Goal: Transaction & Acquisition: Purchase product/service

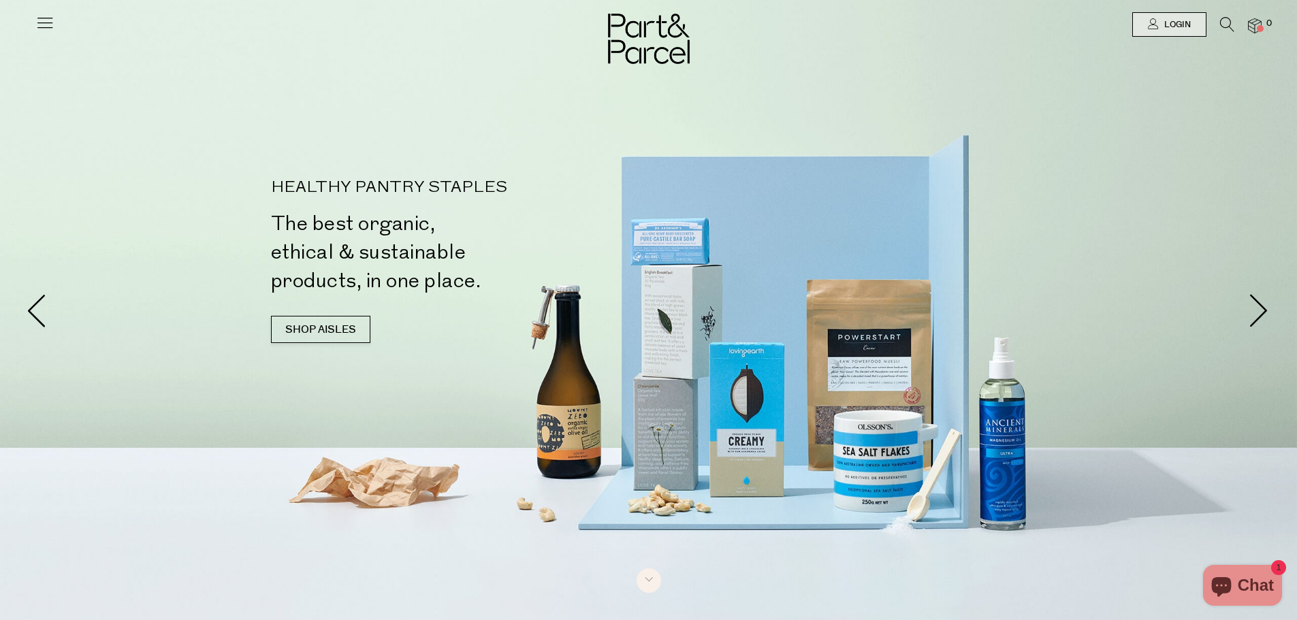
click at [1224, 23] on icon at bounding box center [1227, 24] width 14 height 15
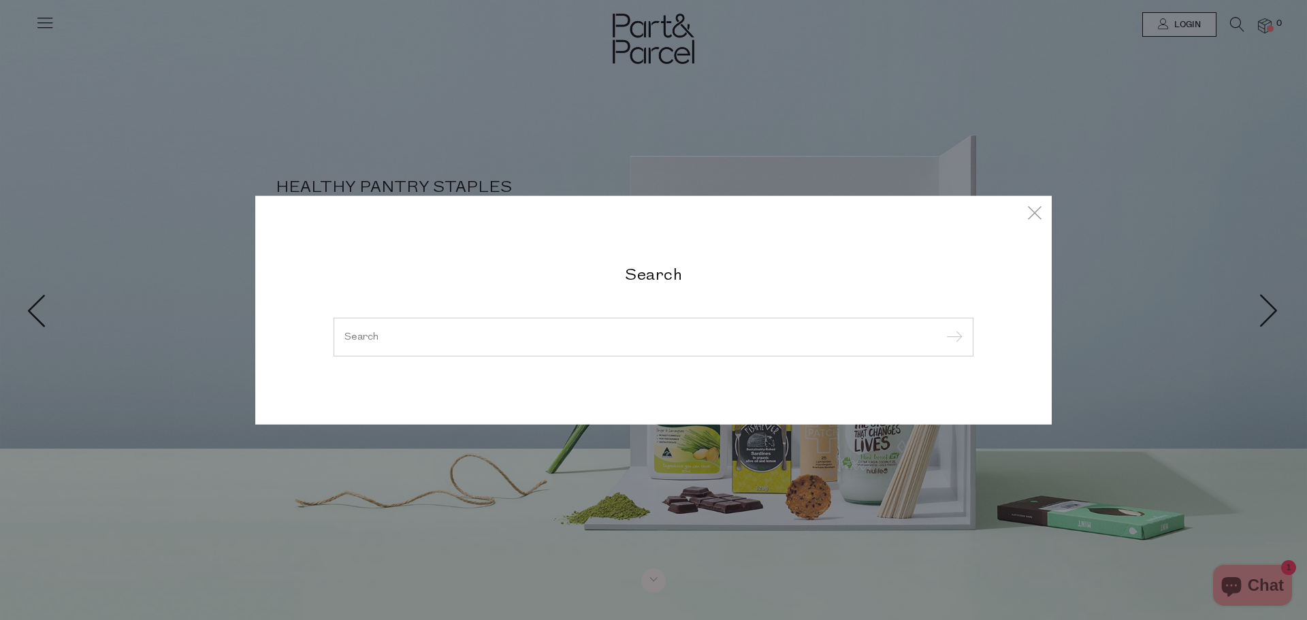
click at [747, 342] on input "search" at bounding box center [653, 336] width 618 height 10
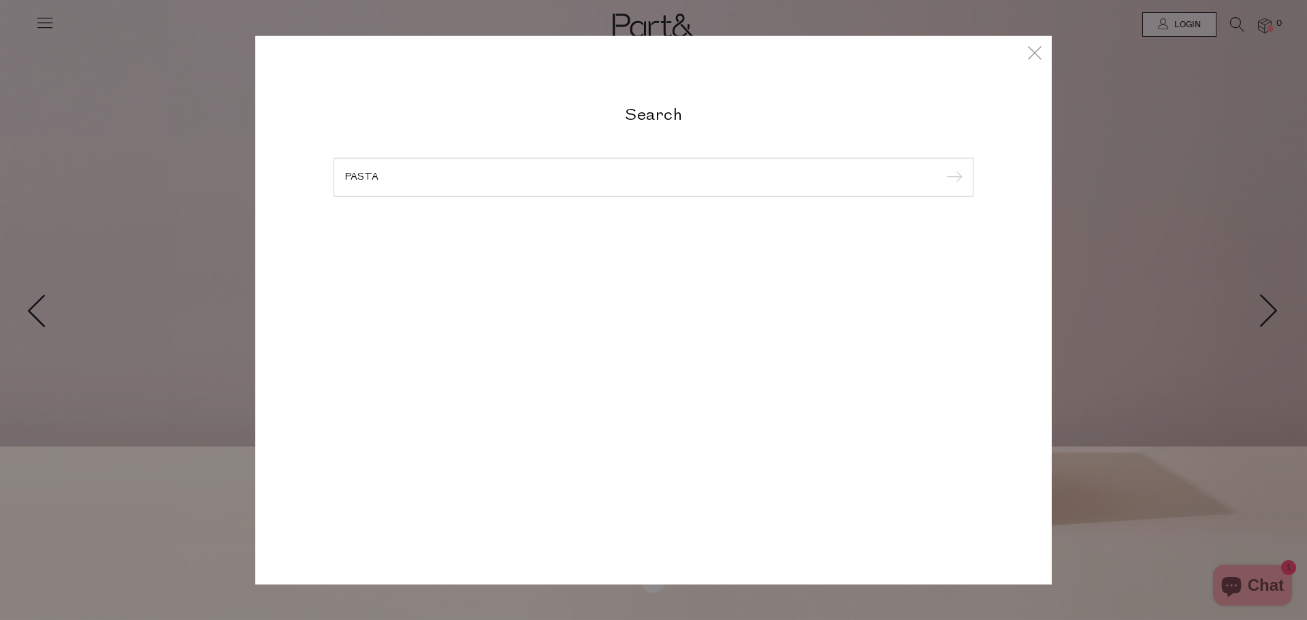
type input "PASTA"
click at [942, 167] on input "submit" at bounding box center [952, 177] width 20 height 20
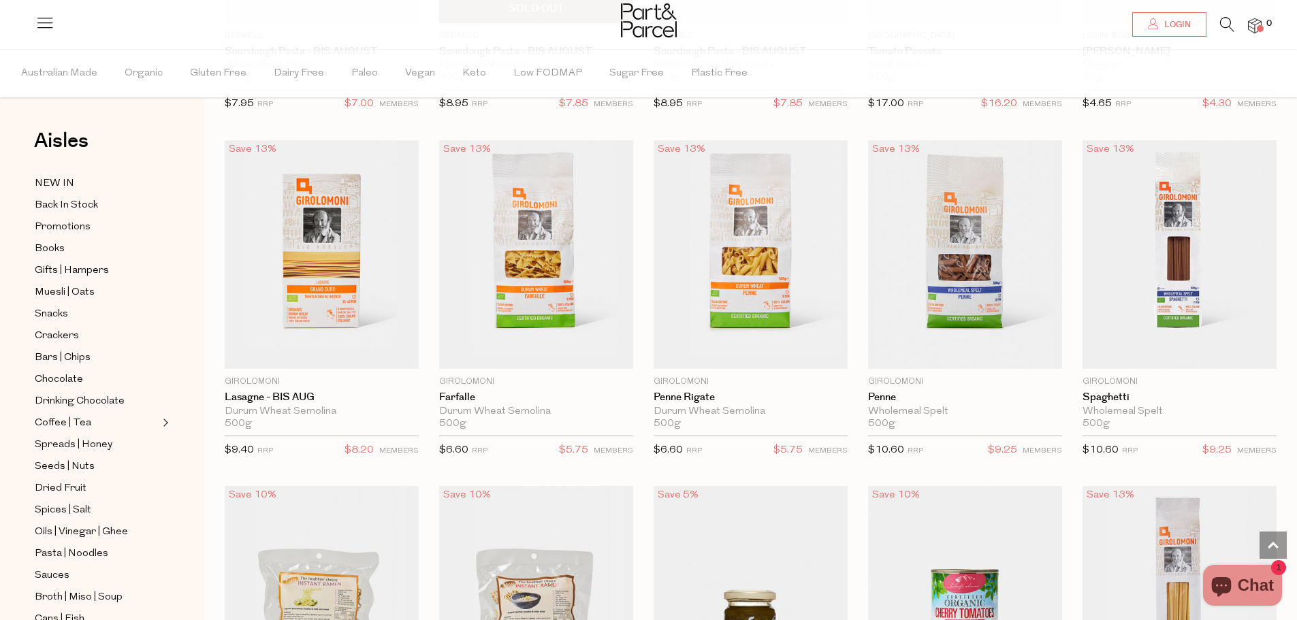
scroll to position [2110, 0]
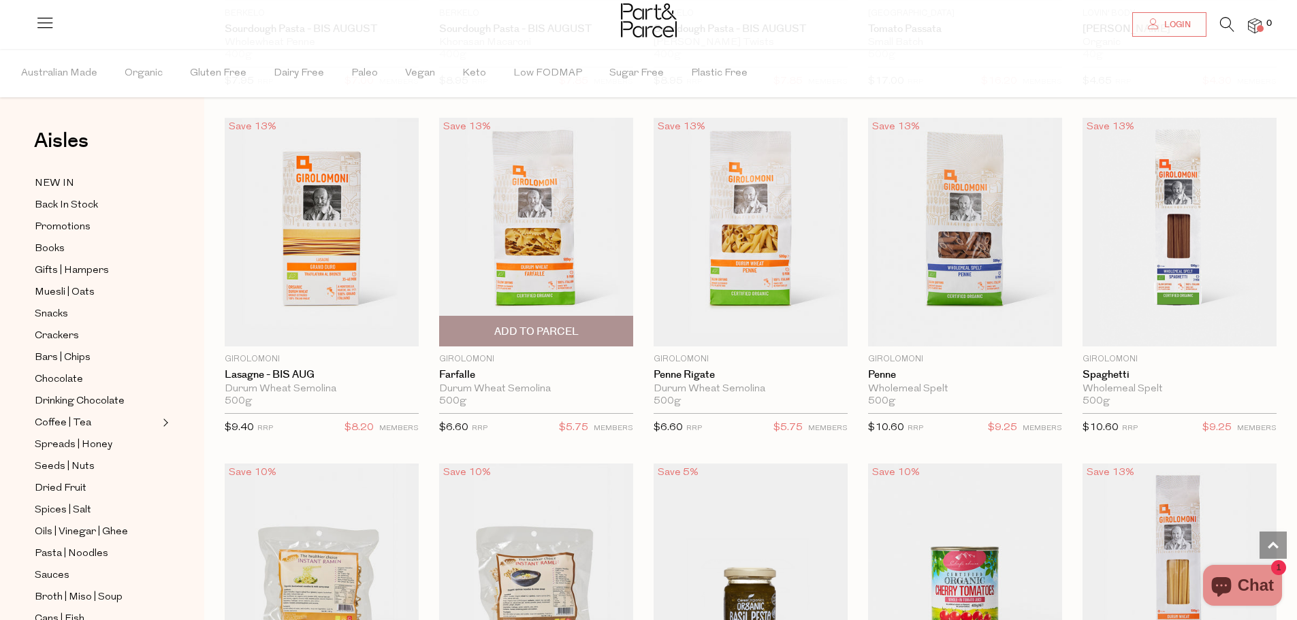
drag, startPoint x: 555, startPoint y: 385, endPoint x: 423, endPoint y: 389, distance: 132.8
click at [423, 389] on div "Save 13% 1 Add To Parcel Girolomoni Farfalle Durum Wheat Semolina 500g {{max_qt…" at bounding box center [526, 280] width 214 height 325
copy div "Durum Wheat Semolina"
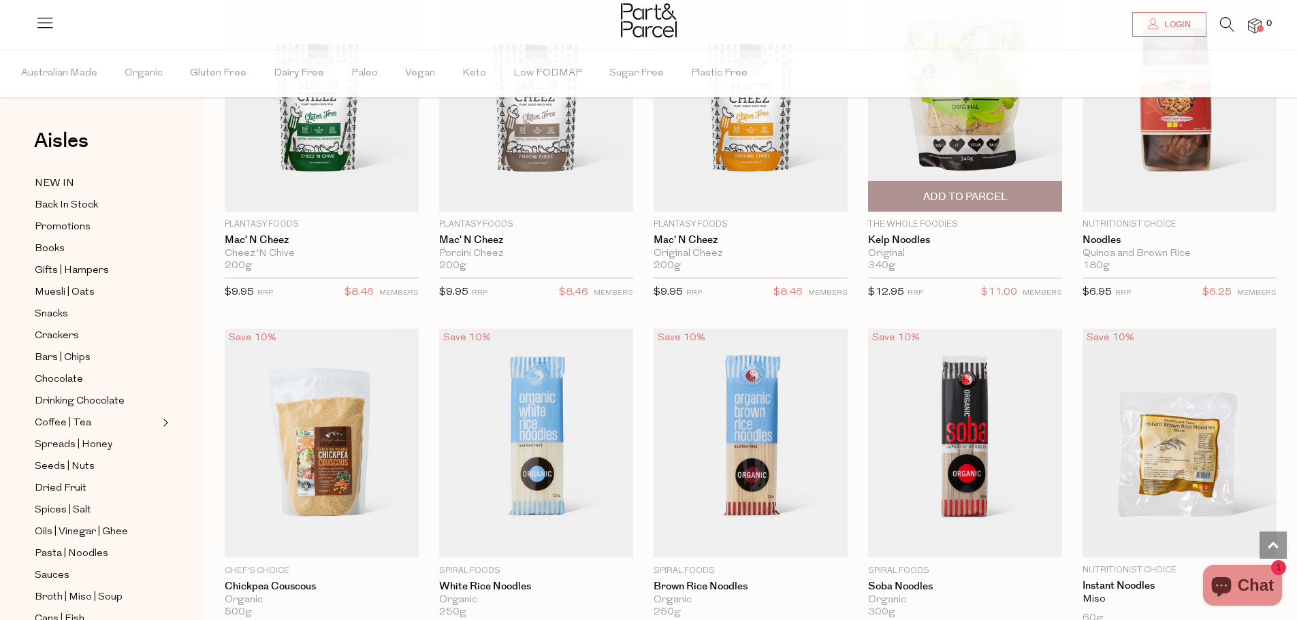
scroll to position [2995, 0]
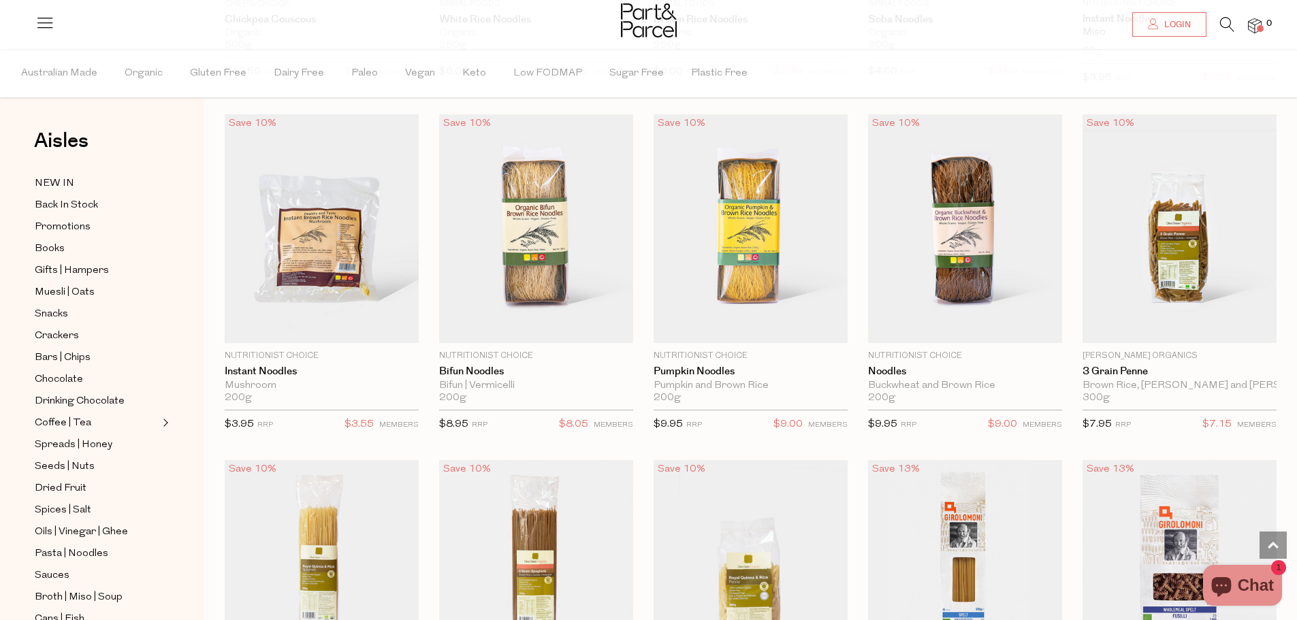
scroll to position [3539, 0]
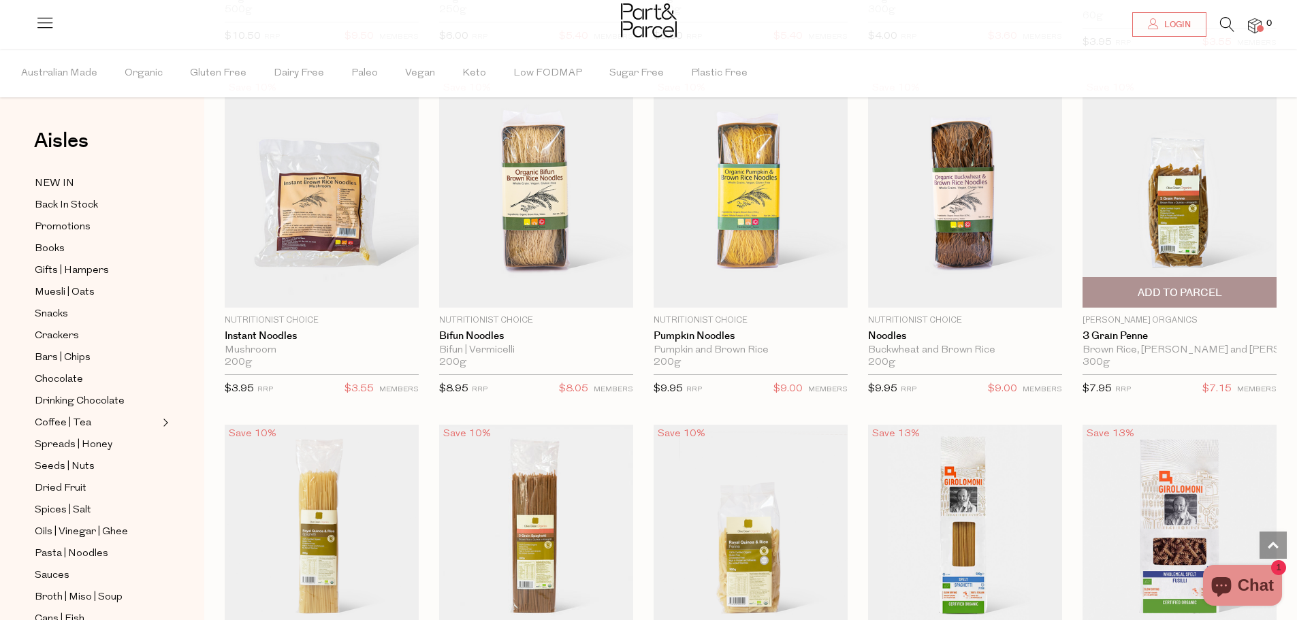
click at [1141, 287] on span "Add To Parcel" at bounding box center [1179, 293] width 84 height 14
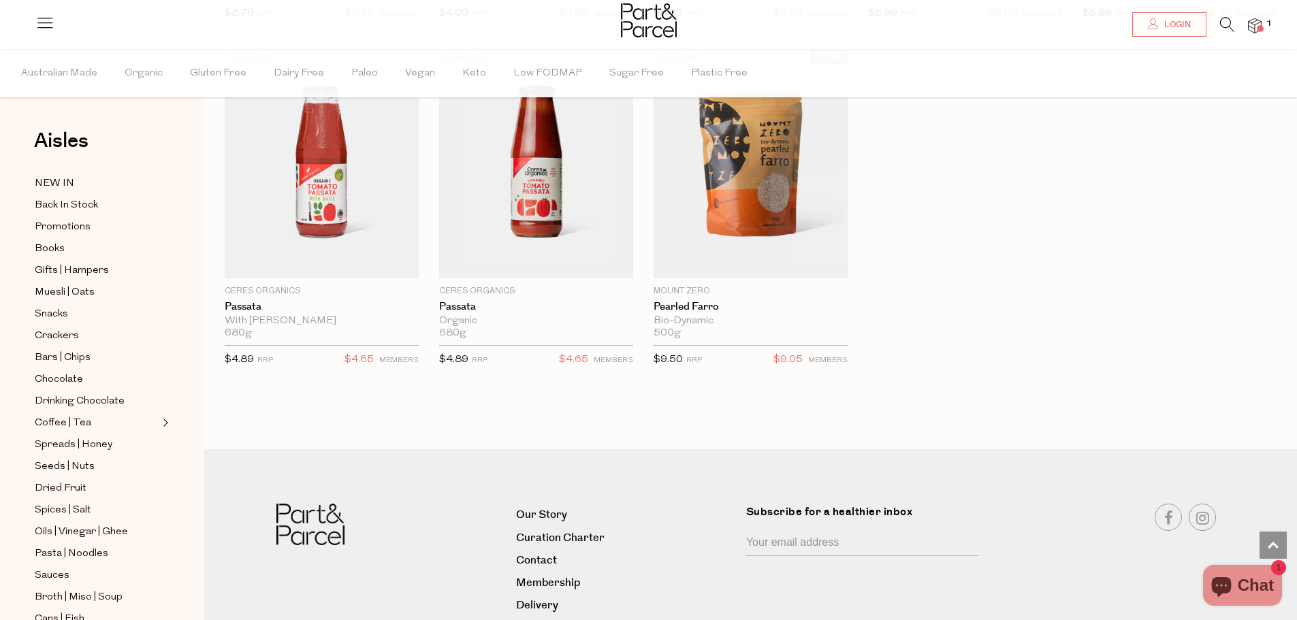
scroll to position [4968, 0]
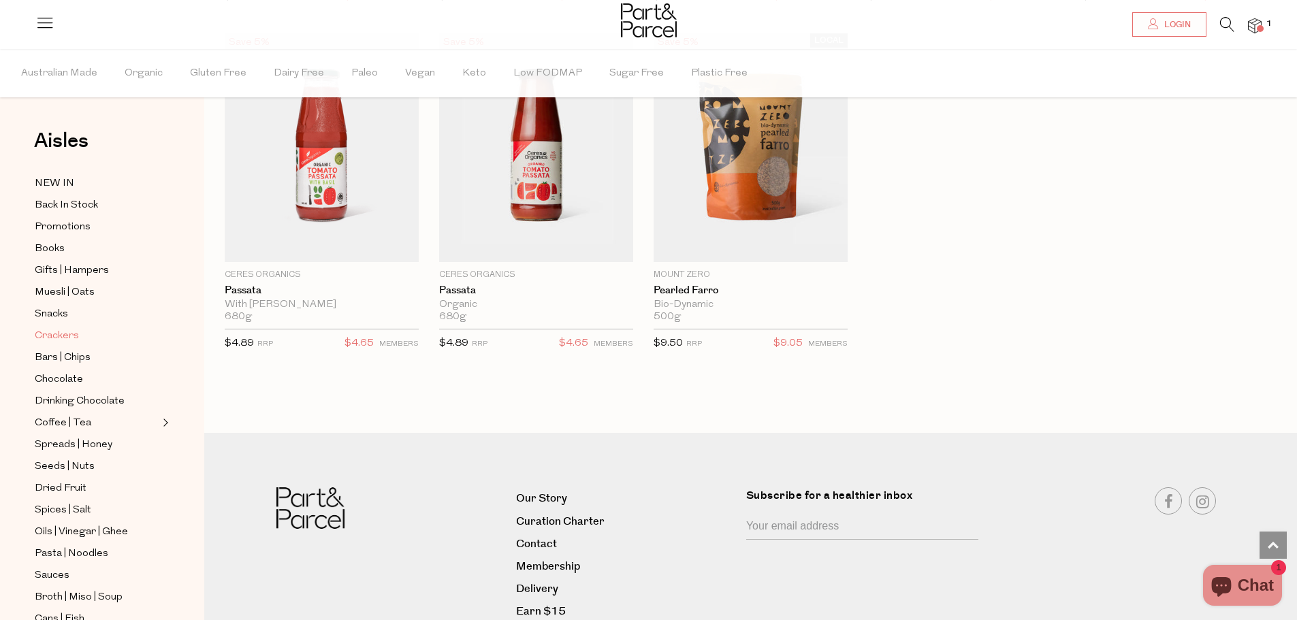
click at [54, 334] on span "Crackers" at bounding box center [57, 336] width 44 height 16
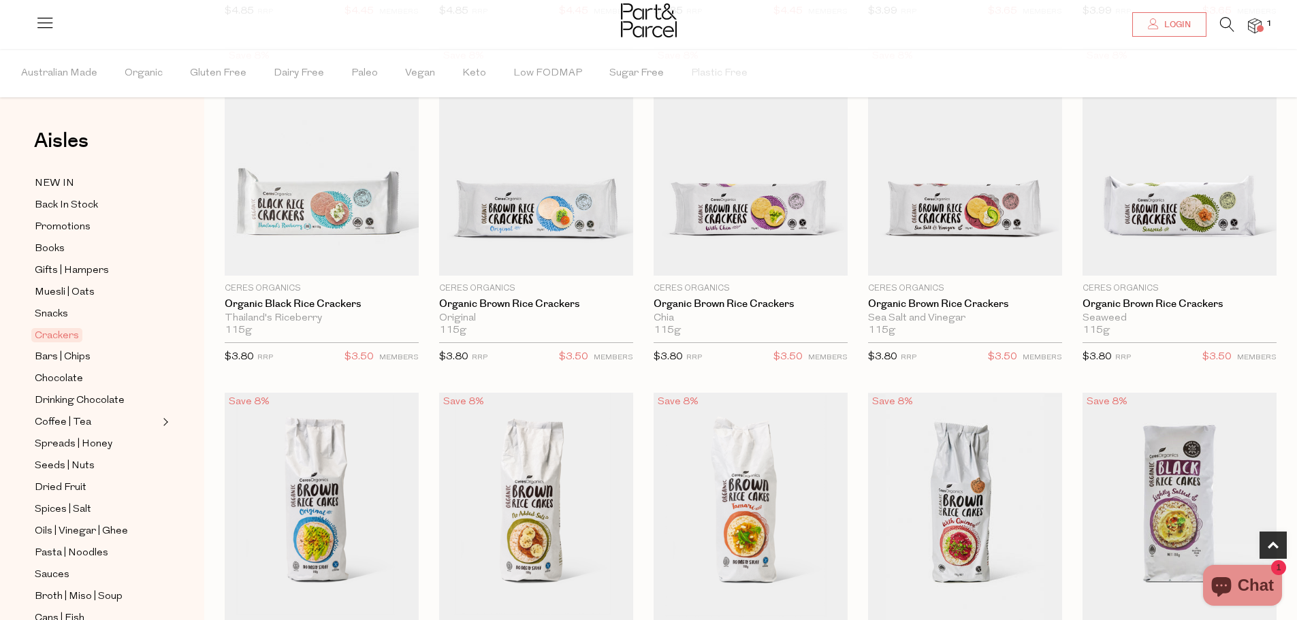
scroll to position [544, 0]
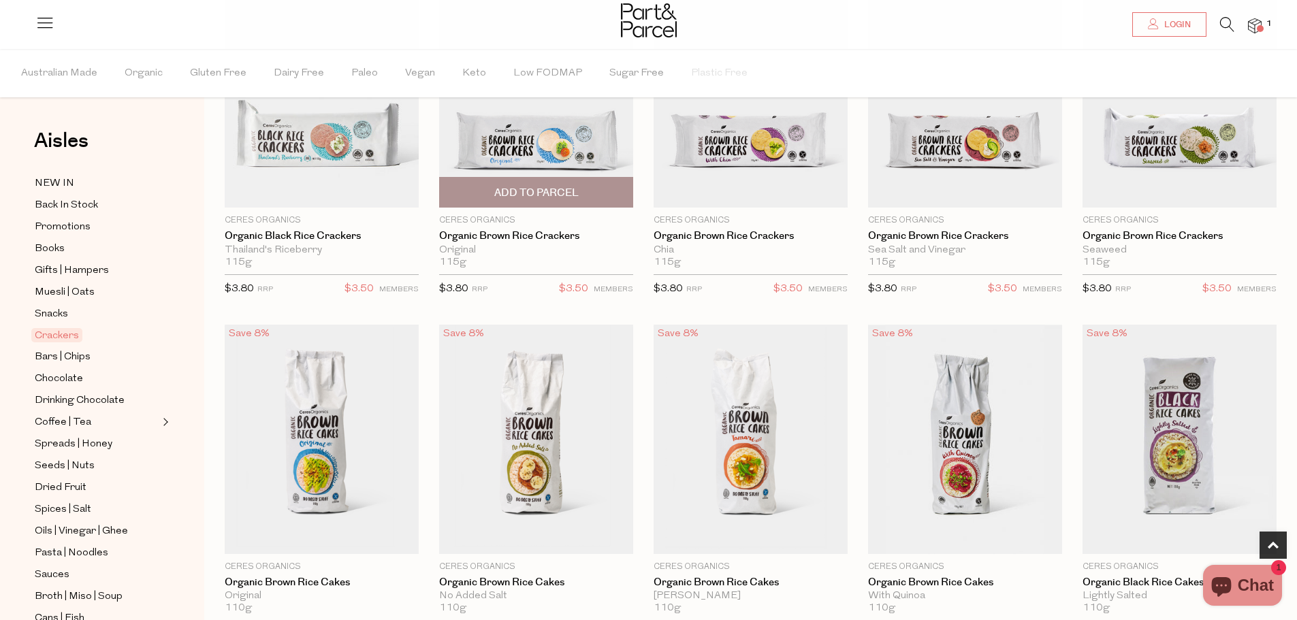
click at [574, 189] on span "Add To Parcel" at bounding box center [536, 193] width 84 height 14
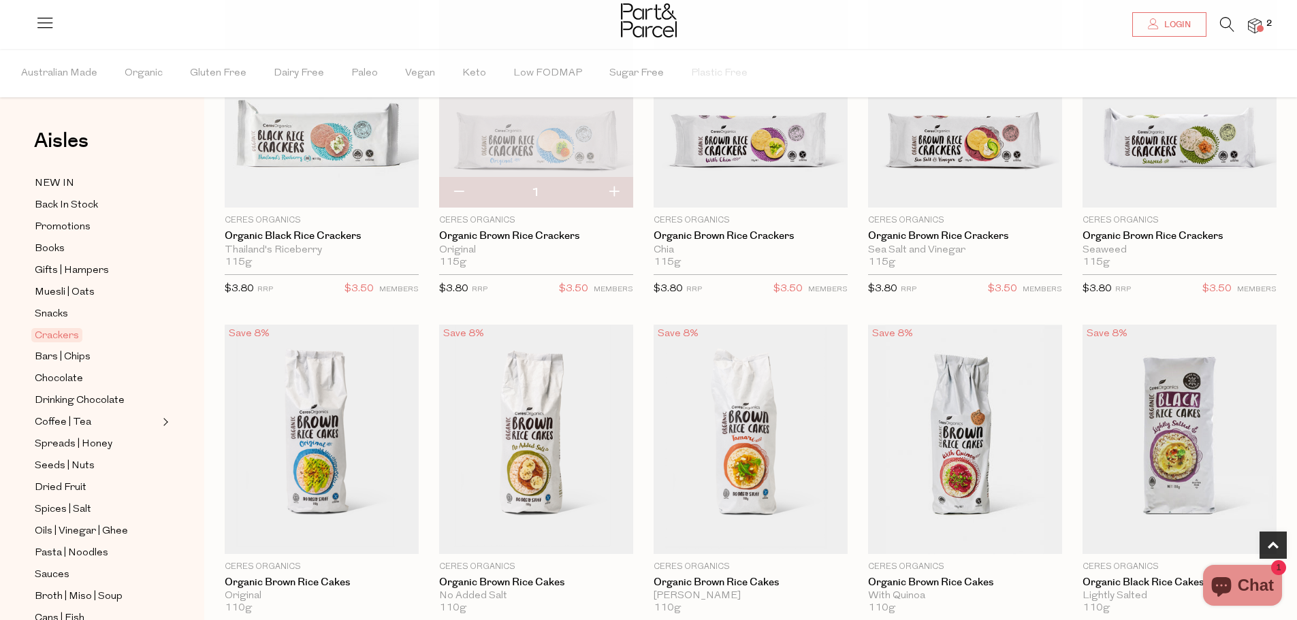
click at [611, 190] on button "button" at bounding box center [613, 193] width 39 height 30
type input "2"
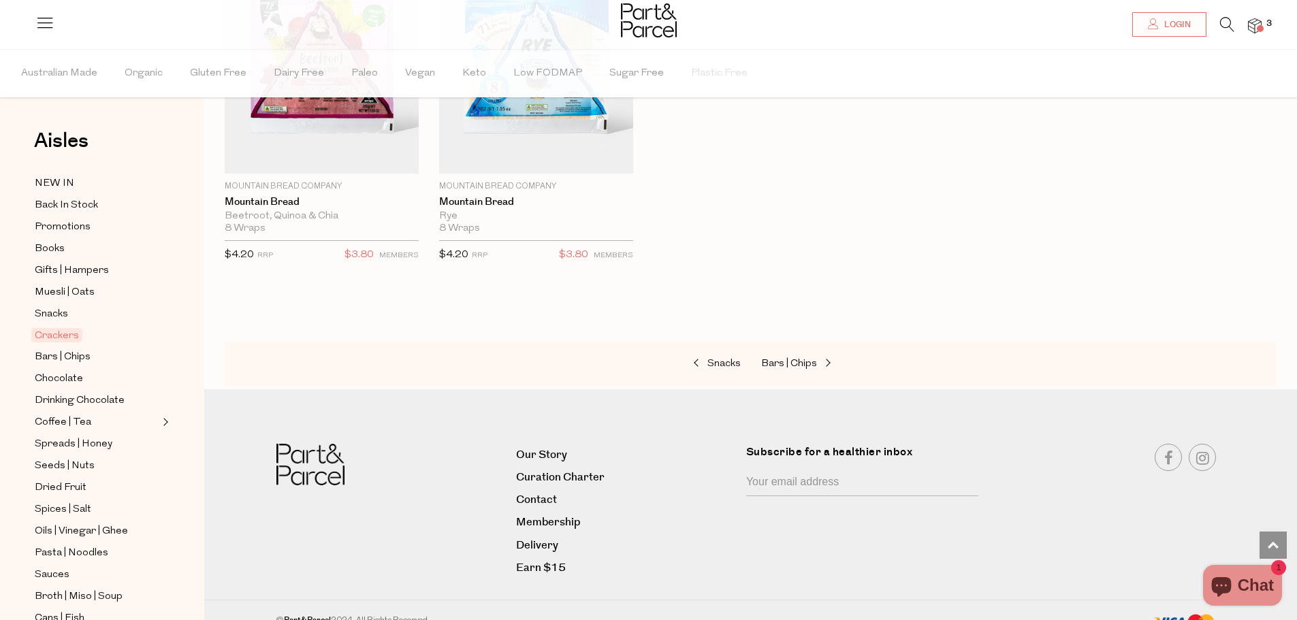
scroll to position [2667, 0]
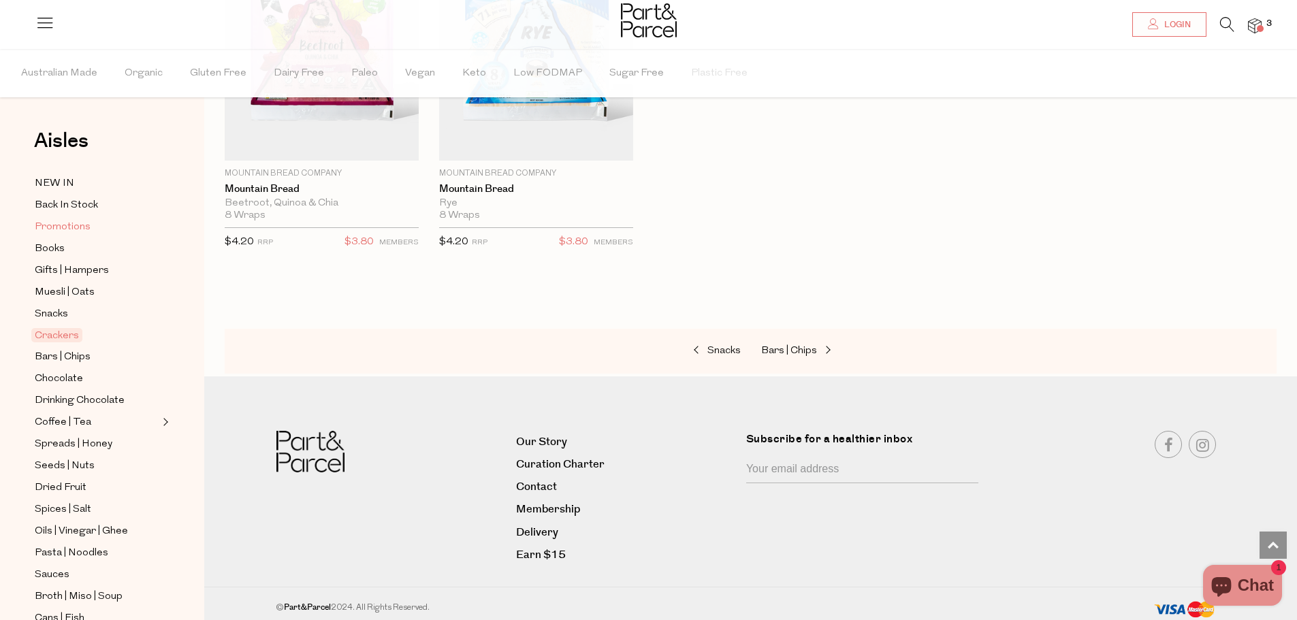
click at [65, 226] on span "Promotions" at bounding box center [63, 227] width 56 height 16
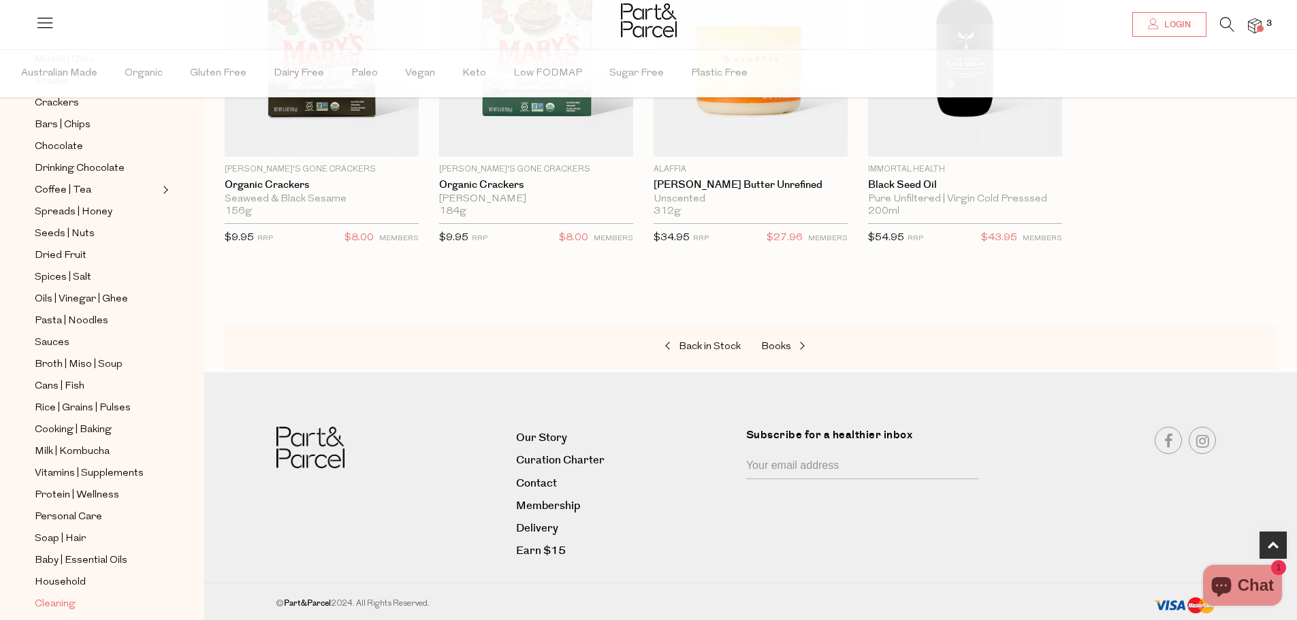
scroll to position [272, 0]
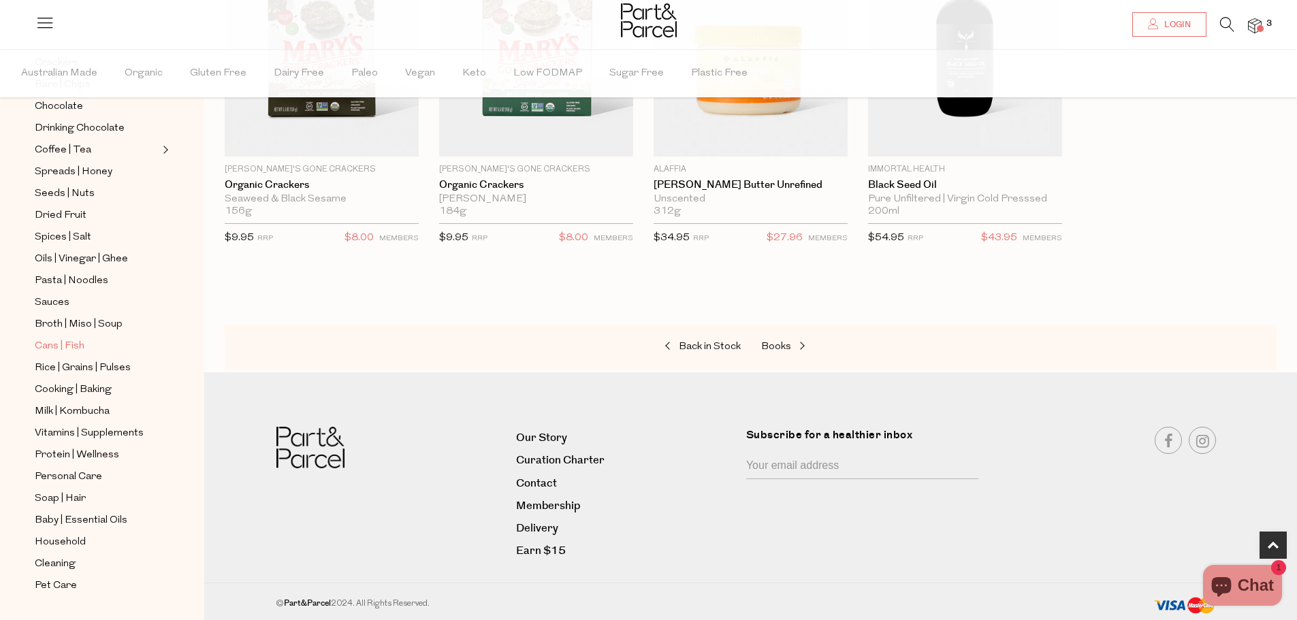
click at [65, 338] on span "Cans | Fish" at bounding box center [60, 346] width 50 height 16
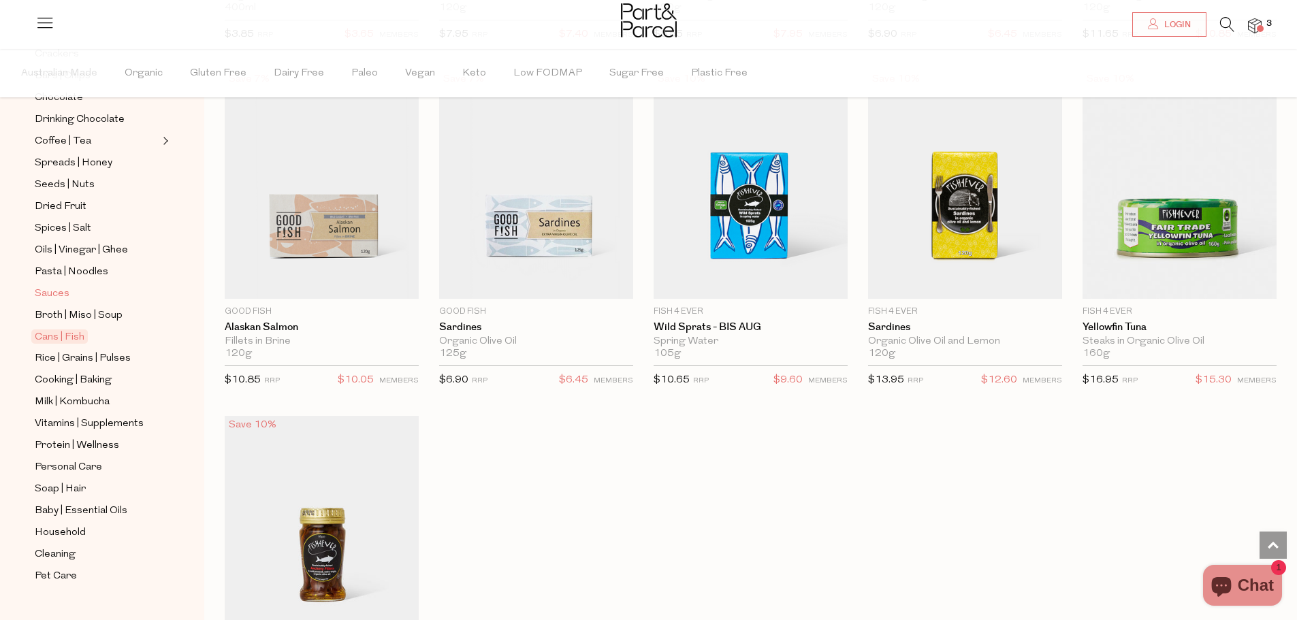
scroll to position [284, 0]
click at [54, 457] on span "Personal Care" at bounding box center [68, 465] width 67 height 16
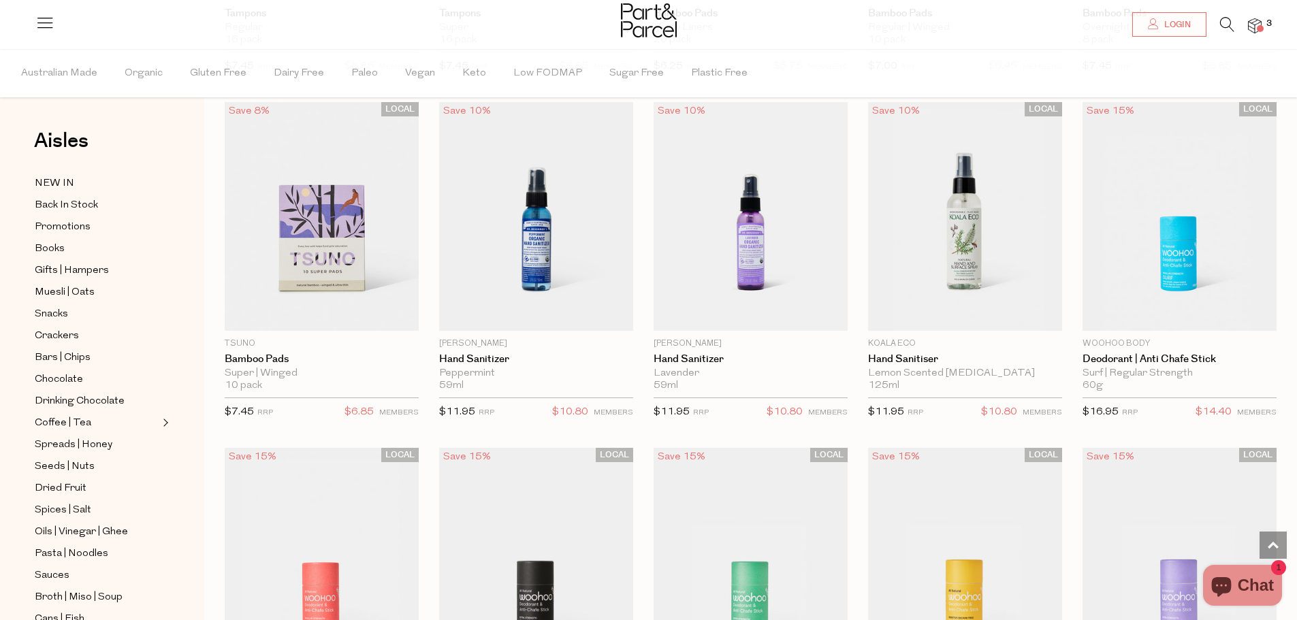
scroll to position [2859, 0]
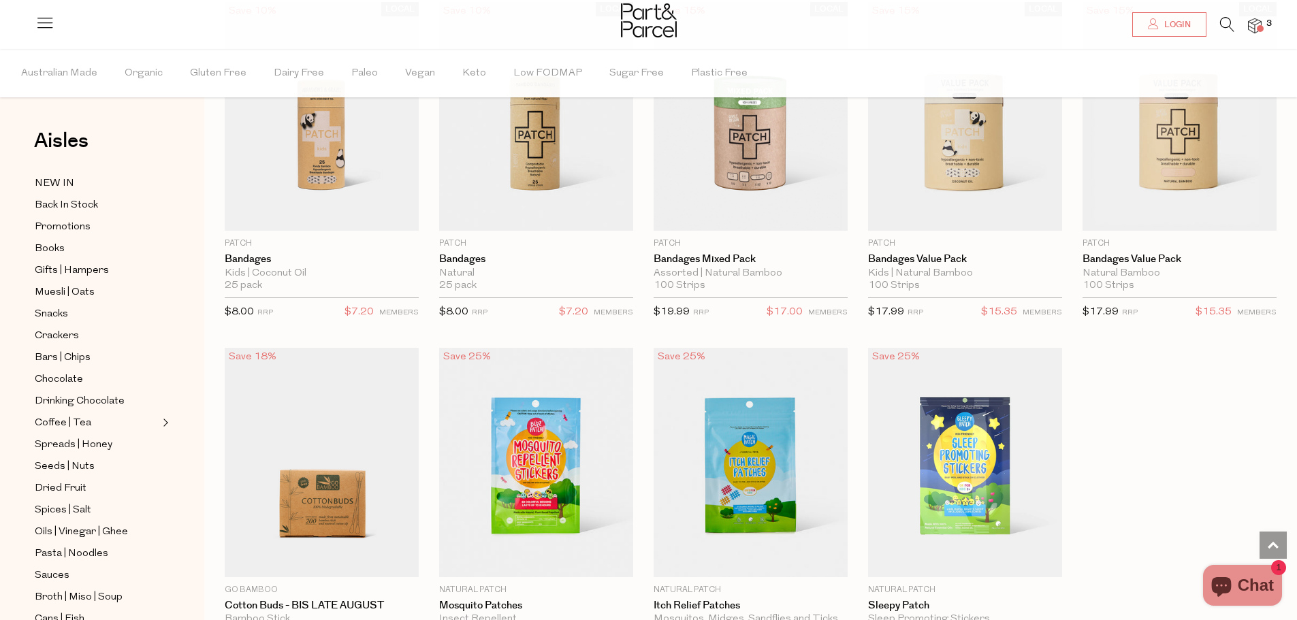
scroll to position [5649, 0]
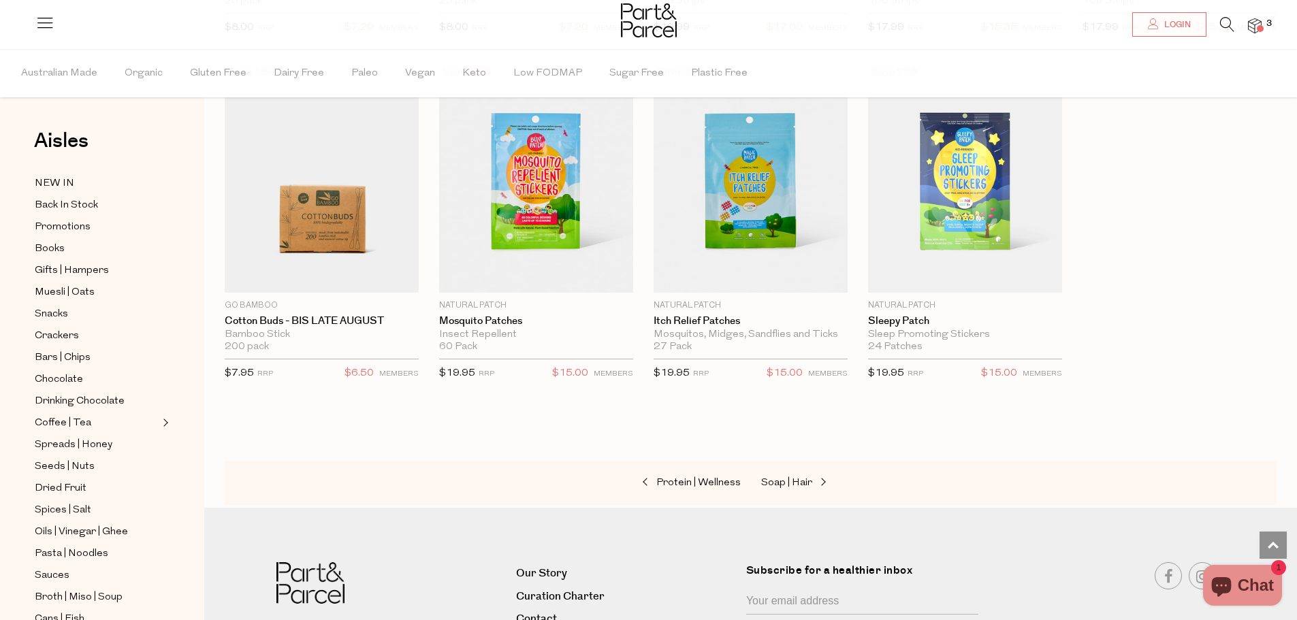
click at [1224, 25] on icon at bounding box center [1227, 24] width 14 height 15
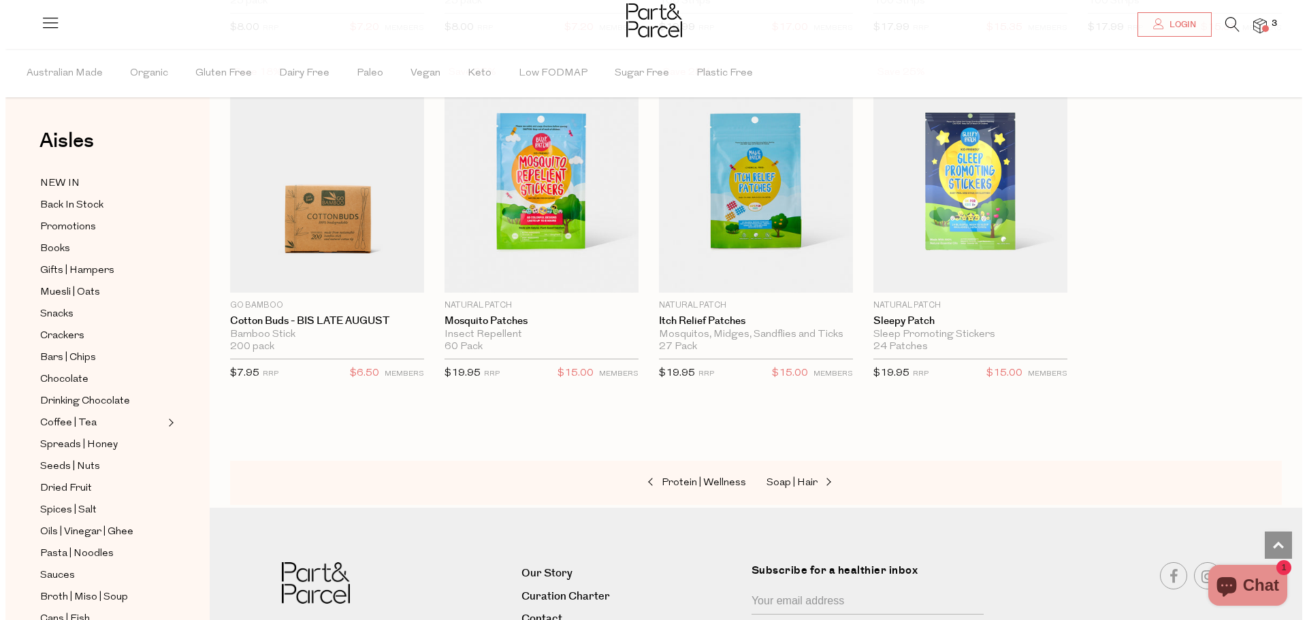
scroll to position [5687, 0]
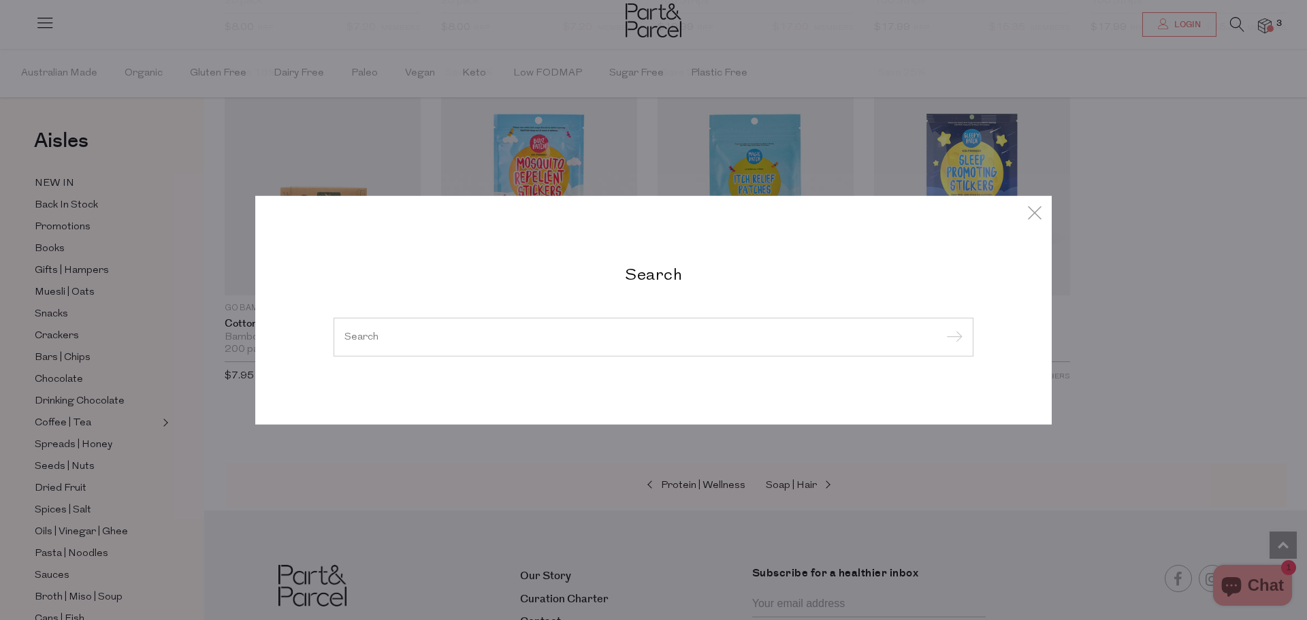
click at [634, 338] on input "search" at bounding box center [653, 336] width 618 height 10
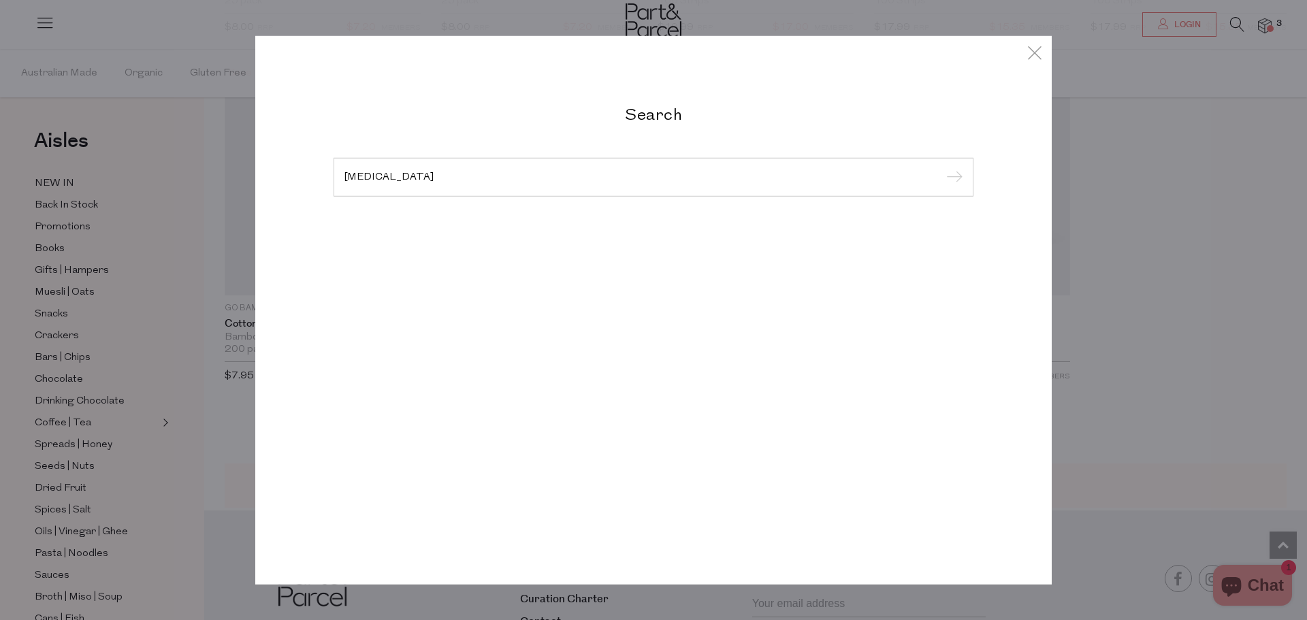
type input "FISH OIL"
click at [942, 167] on input "submit" at bounding box center [952, 177] width 20 height 20
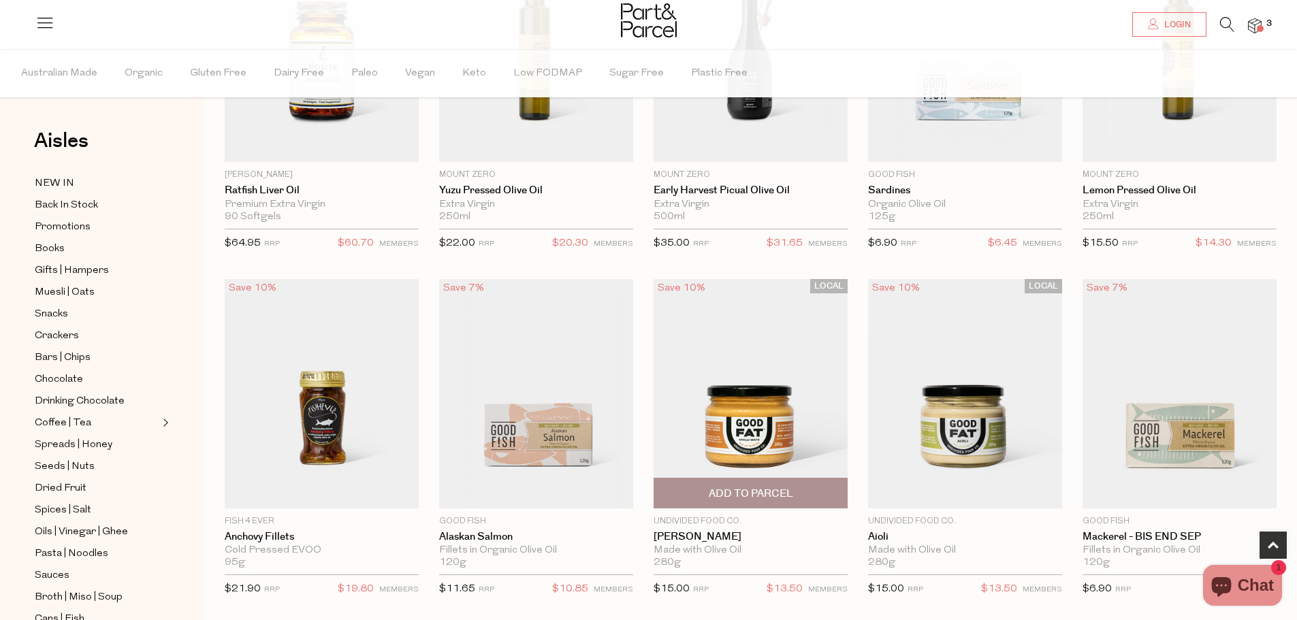
scroll to position [272, 0]
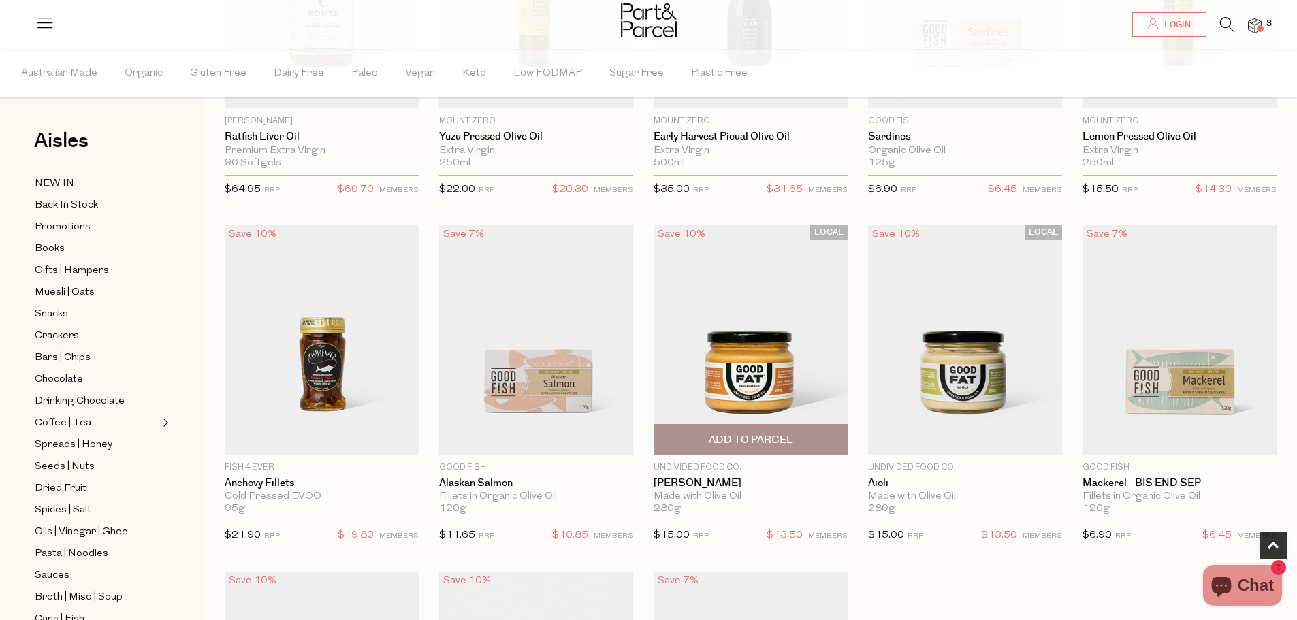
click at [755, 445] on span "Add To Parcel" at bounding box center [751, 440] width 84 height 14
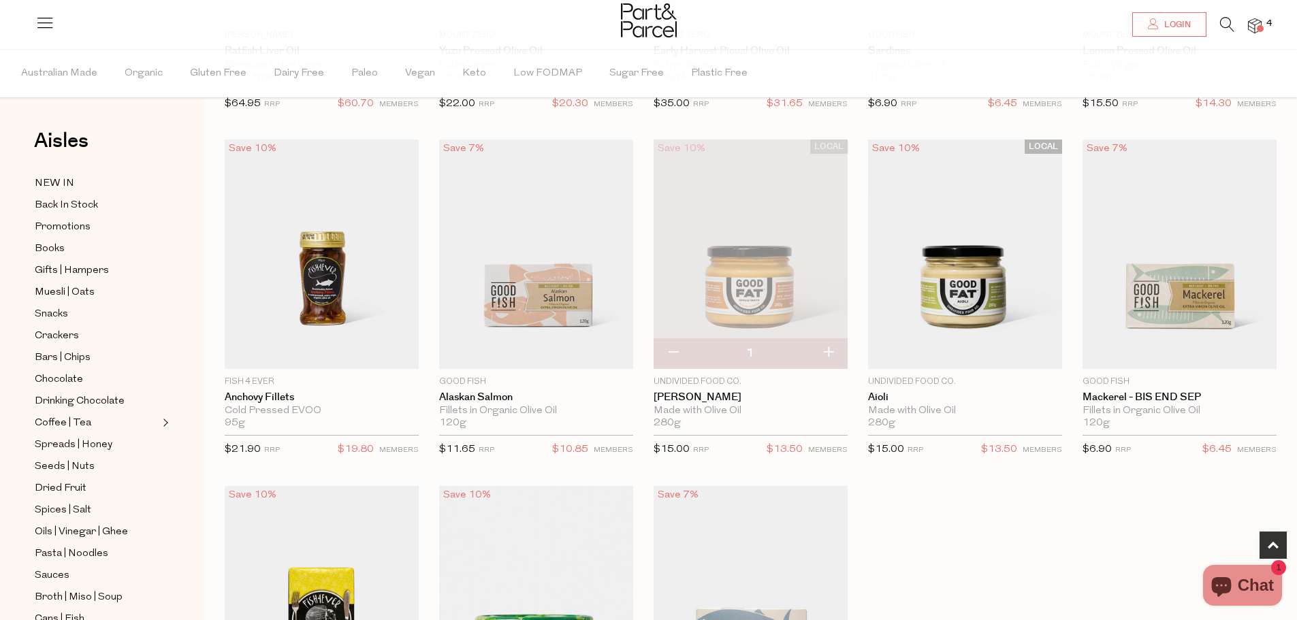
scroll to position [340, 0]
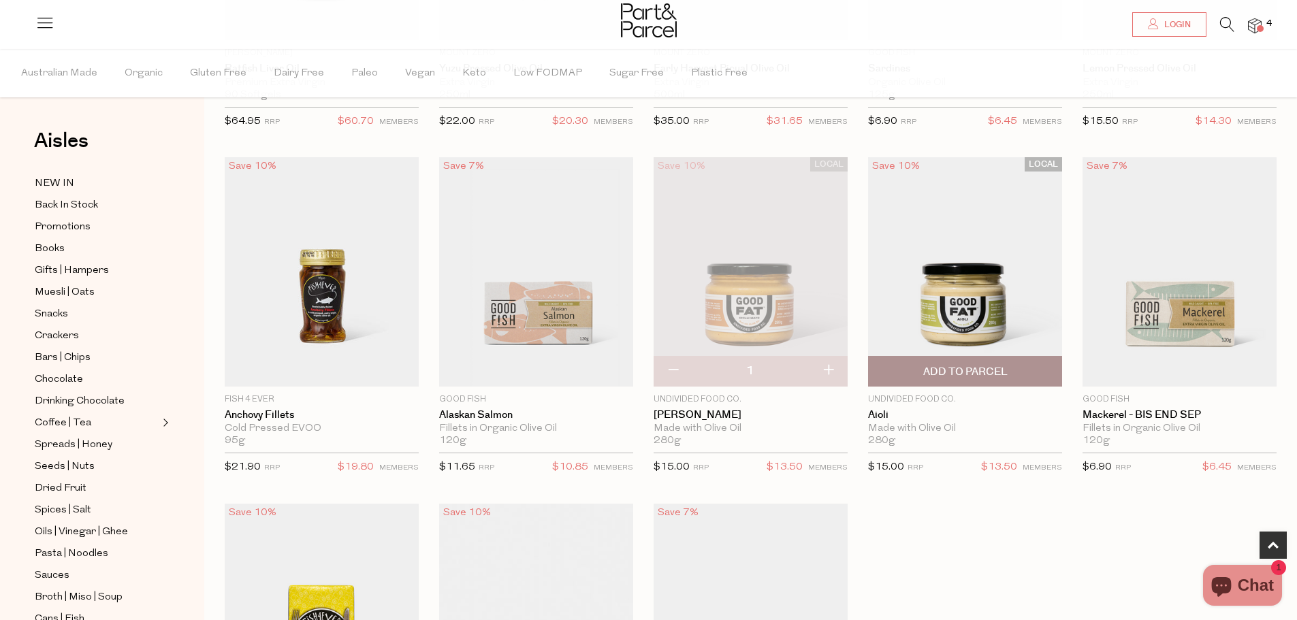
click at [961, 371] on span "Add To Parcel" at bounding box center [965, 372] width 84 height 14
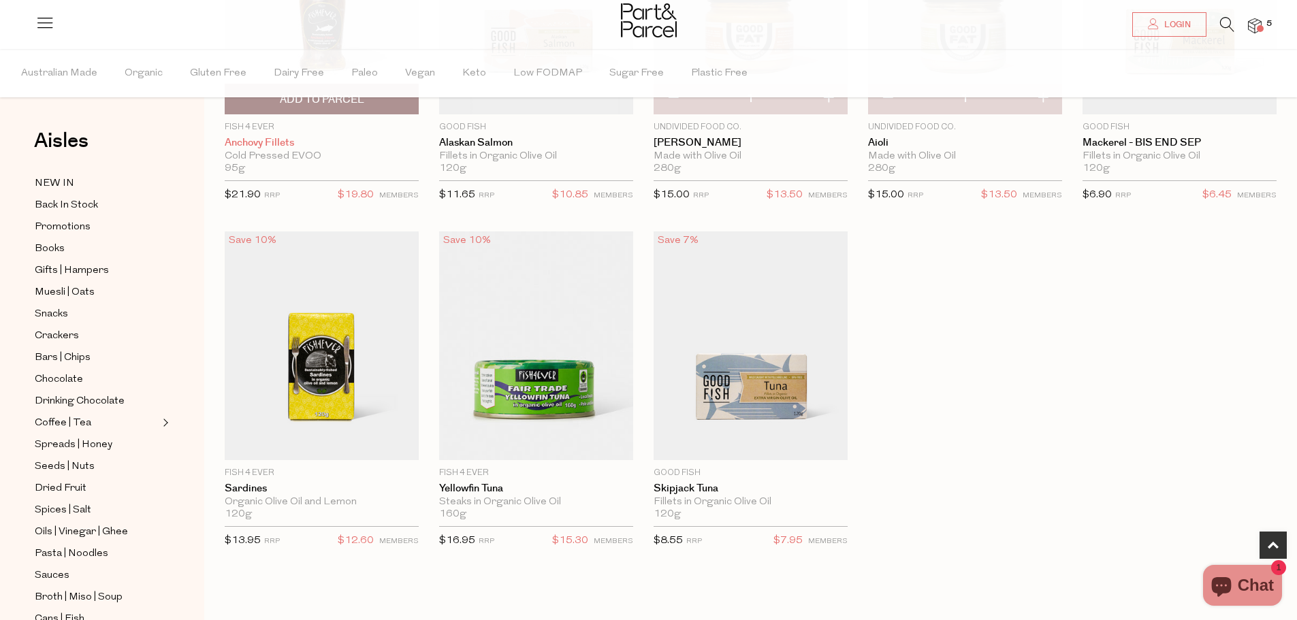
scroll to position [871, 0]
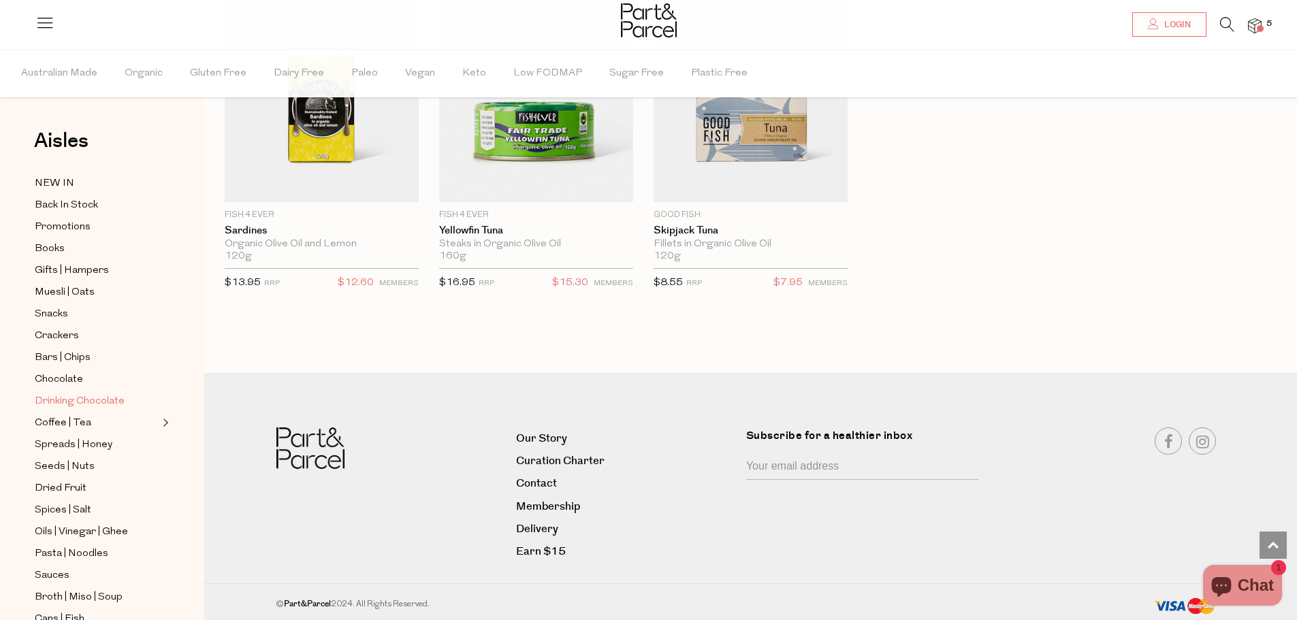
click at [67, 398] on span "Drinking Chocolate" at bounding box center [80, 401] width 90 height 16
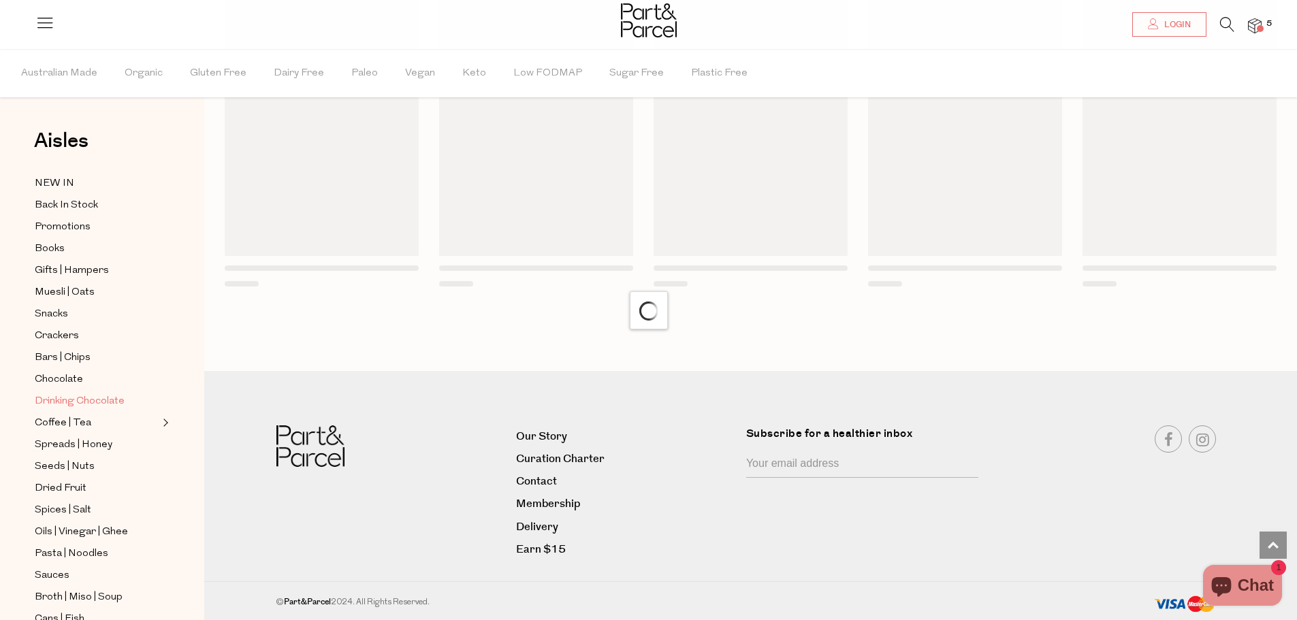
scroll to position [834, 0]
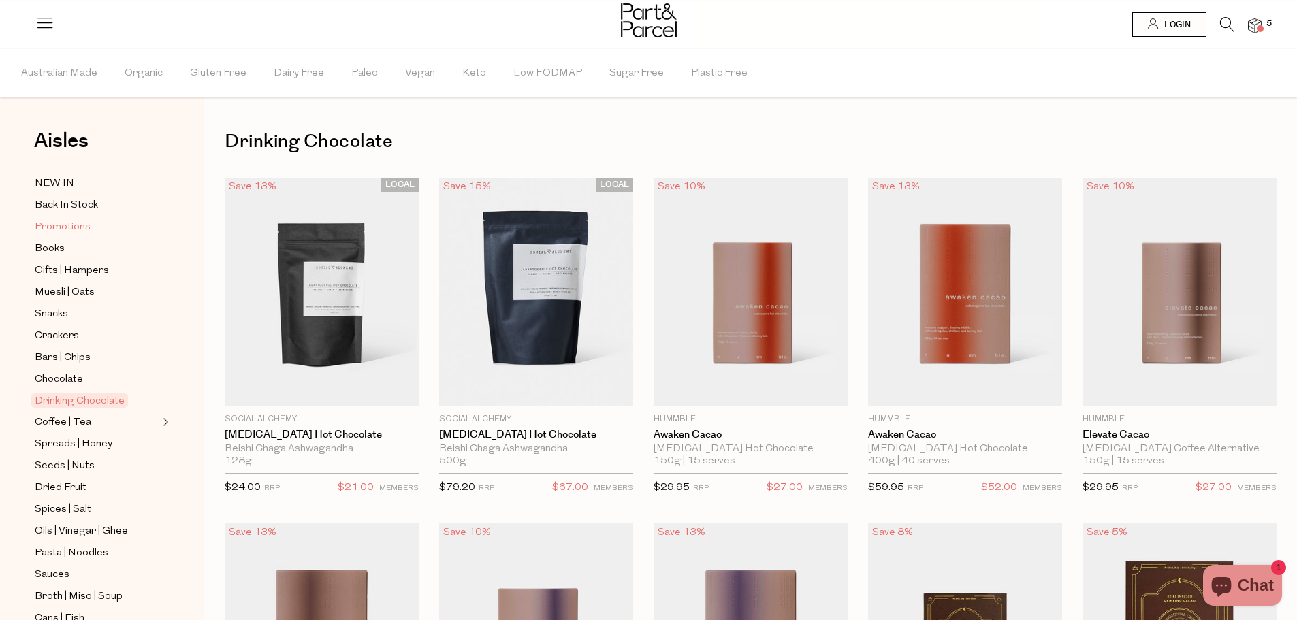
click at [53, 225] on span "Promotions" at bounding box center [63, 227] width 56 height 16
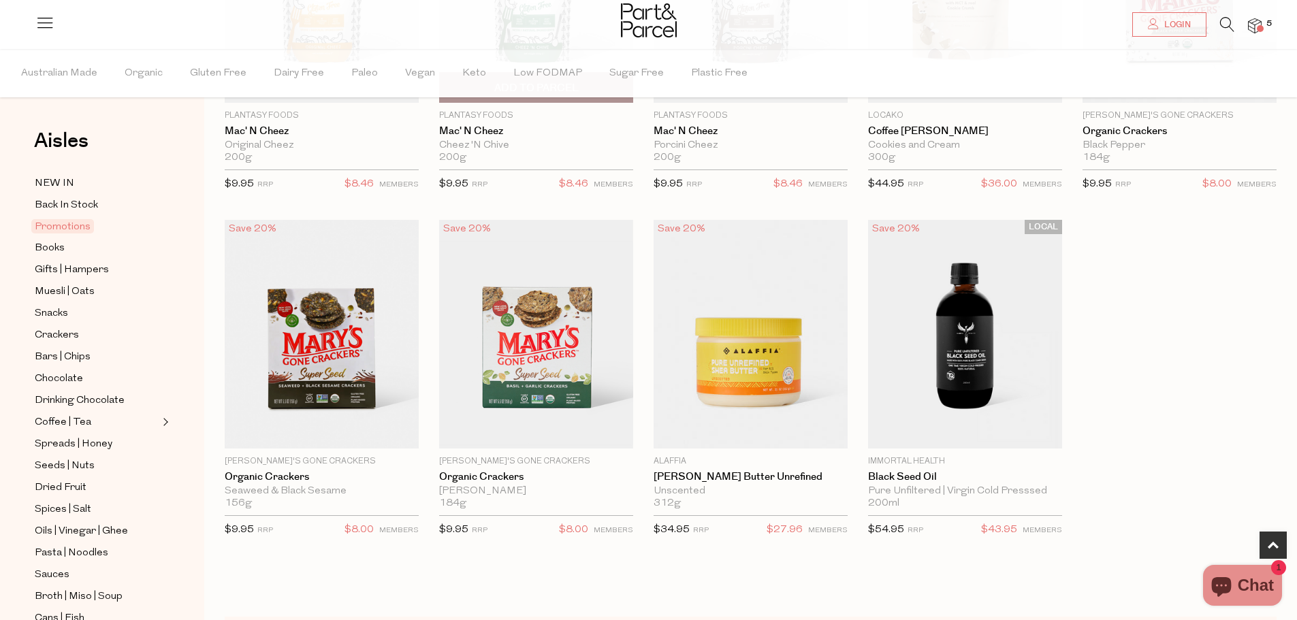
scroll to position [596, 0]
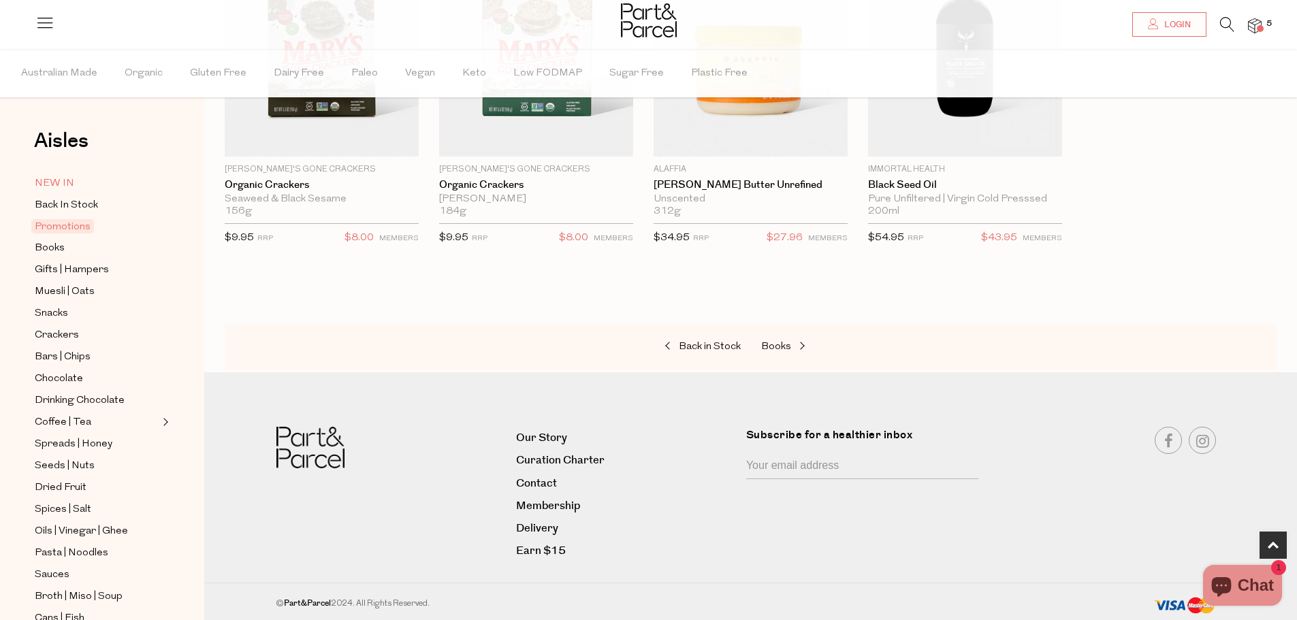
click at [61, 183] on span "NEW IN" at bounding box center [54, 184] width 39 height 16
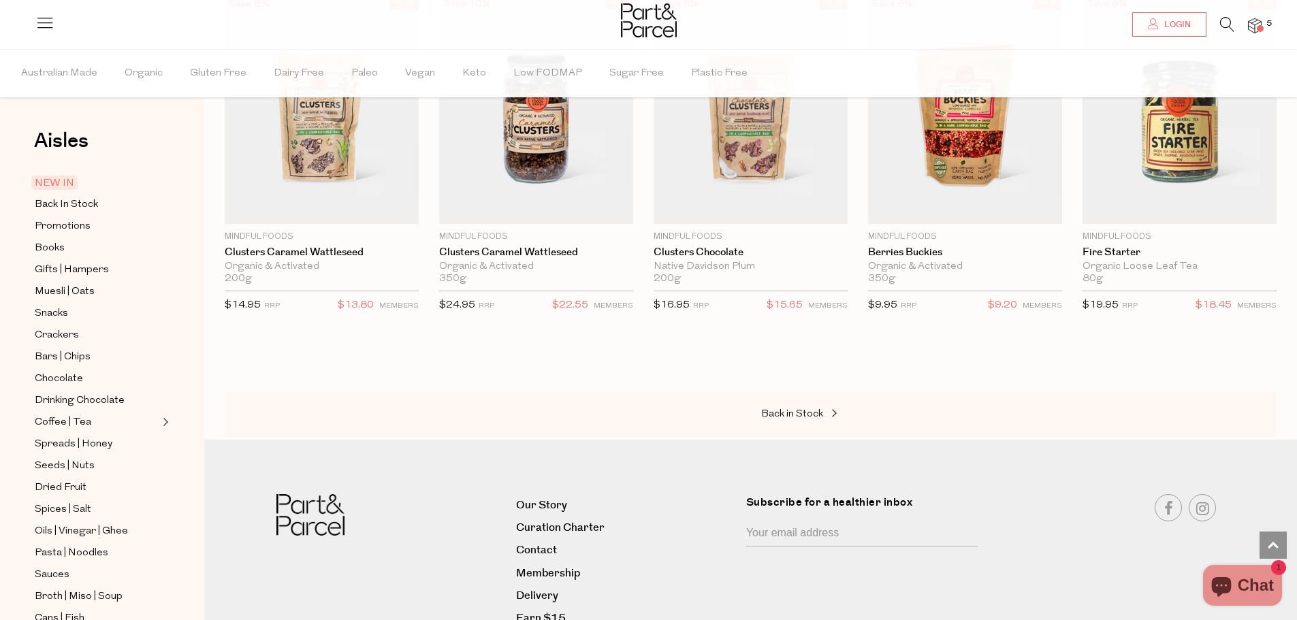
scroll to position [1631, 0]
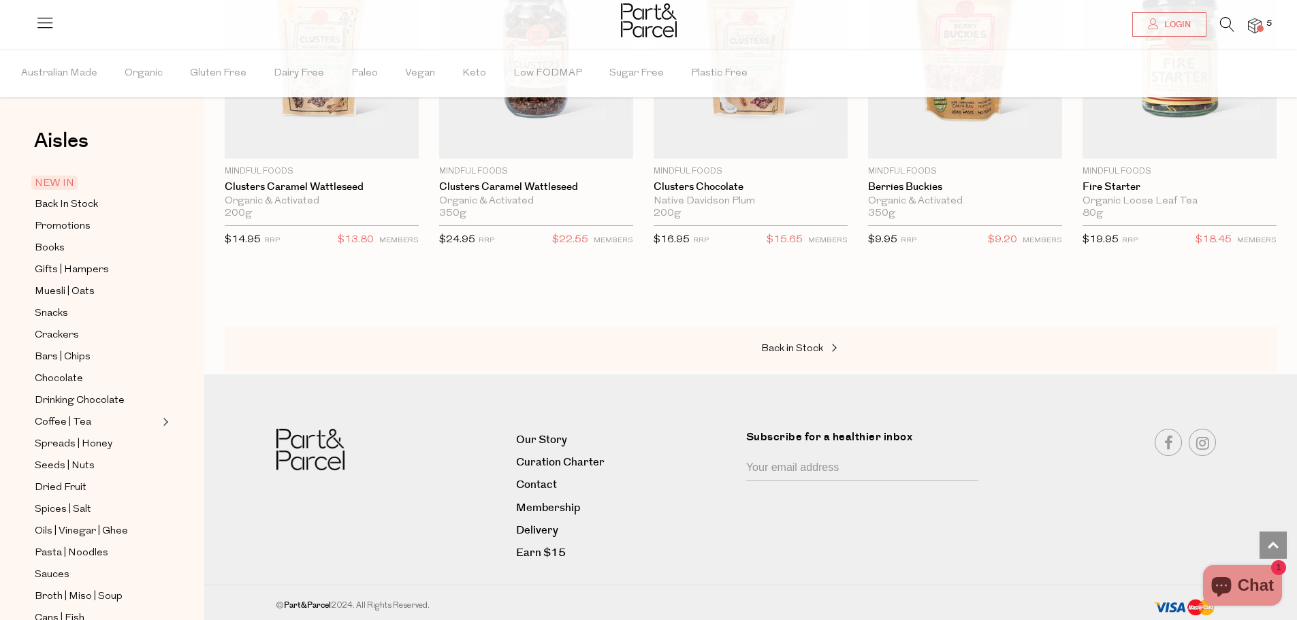
click at [1258, 25] on span at bounding box center [1259, 28] width 7 height 7
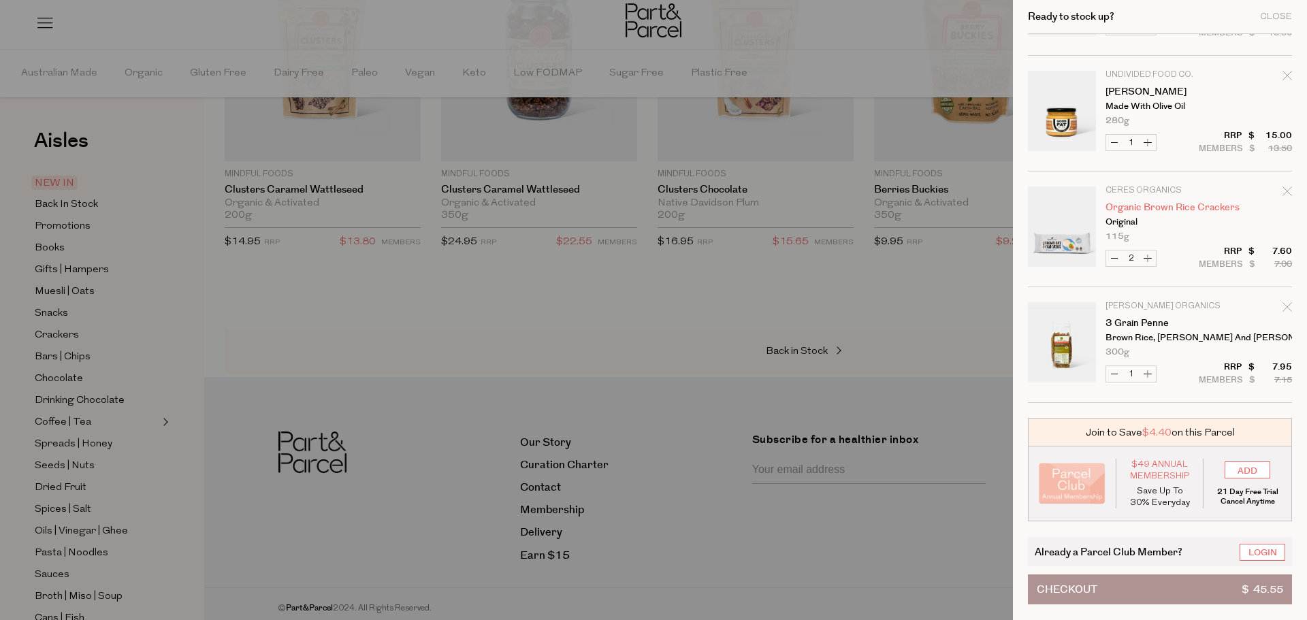
scroll to position [0, 0]
